Goal: Information Seeking & Learning: Learn about a topic

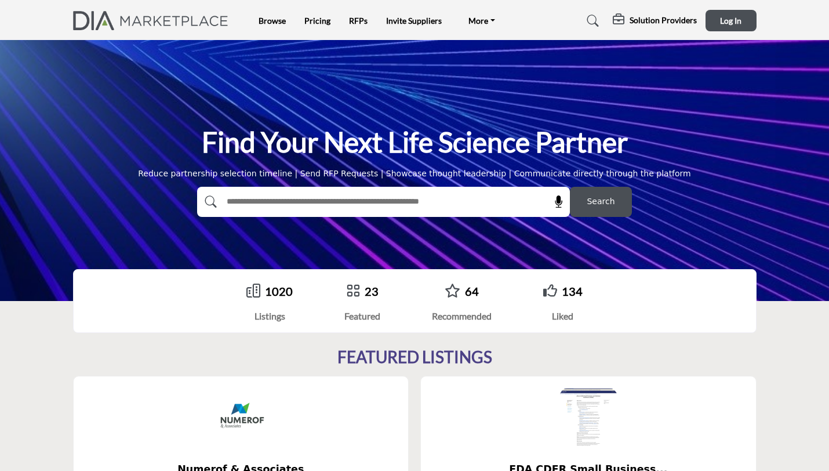
click at [365, 193] on input "text" at bounding box center [358, 201] width 276 height 17
type input "*******"
click at [570, 187] on button "Search" at bounding box center [601, 202] width 62 height 30
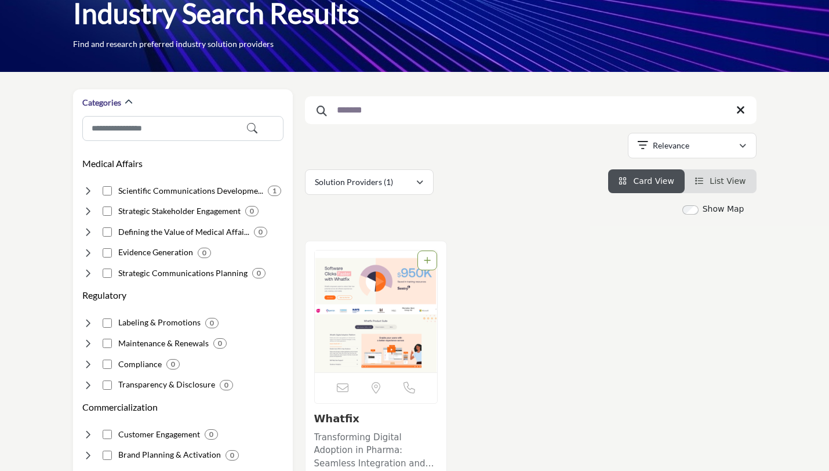
scroll to position [81, 0]
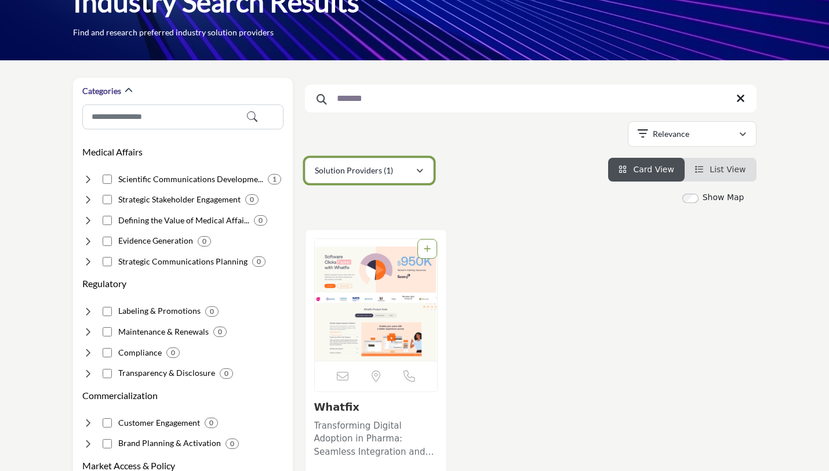
drag, startPoint x: 431, startPoint y: 166, endPoint x: 431, endPoint y: 213, distance: 46.9
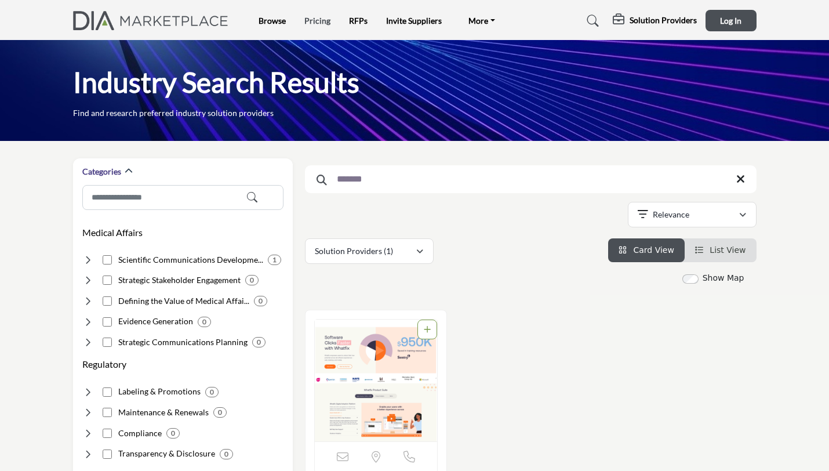
click at [313, 20] on link "Pricing" at bounding box center [317, 21] width 26 height 10
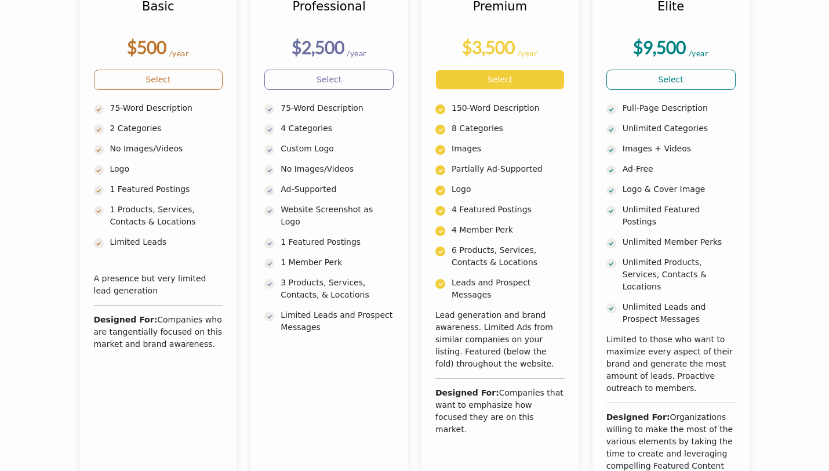
scroll to position [334, 0]
